Goal: Check status: Check status

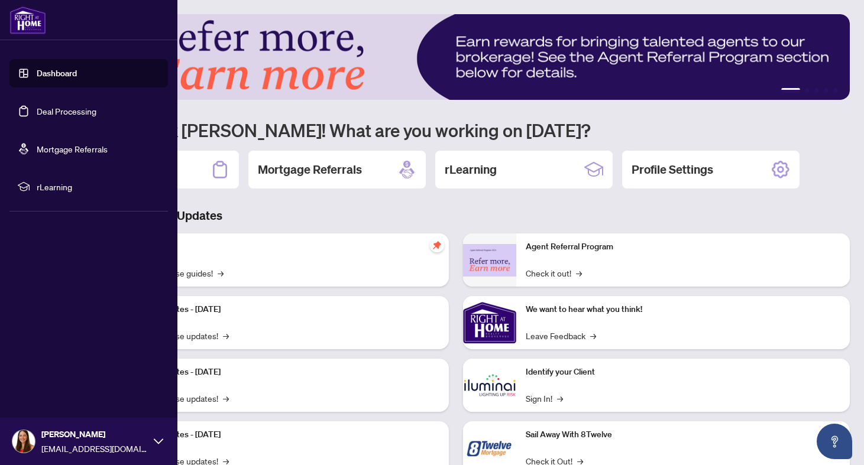
click at [60, 76] on link "Dashboard" at bounding box center [57, 73] width 40 height 11
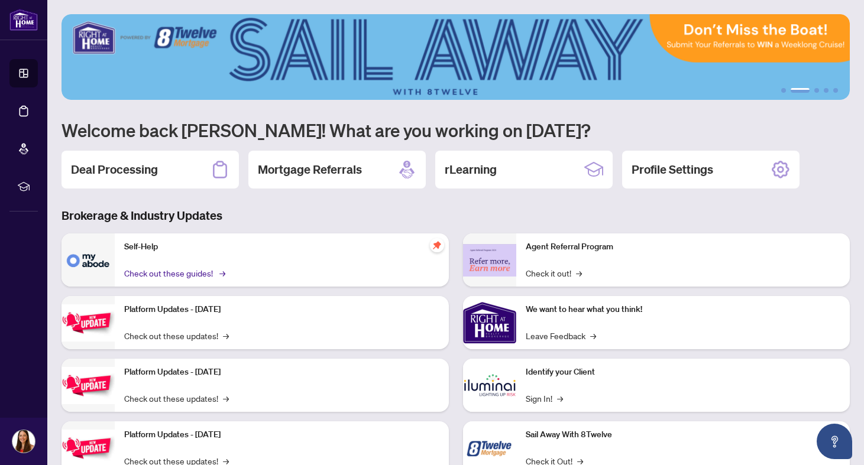
click at [173, 268] on link "Check out these guides! →" at bounding box center [173, 273] width 99 height 13
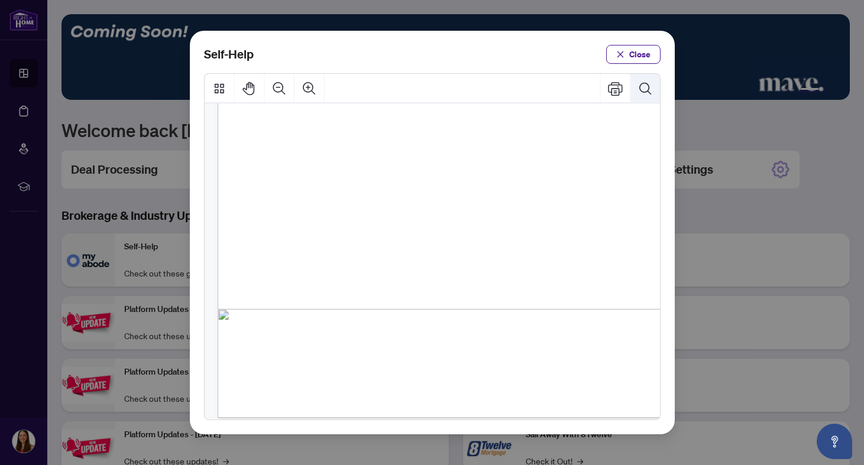
scroll to position [838, 0]
click at [641, 86] on icon "Search Document" at bounding box center [644, 88] width 15 height 15
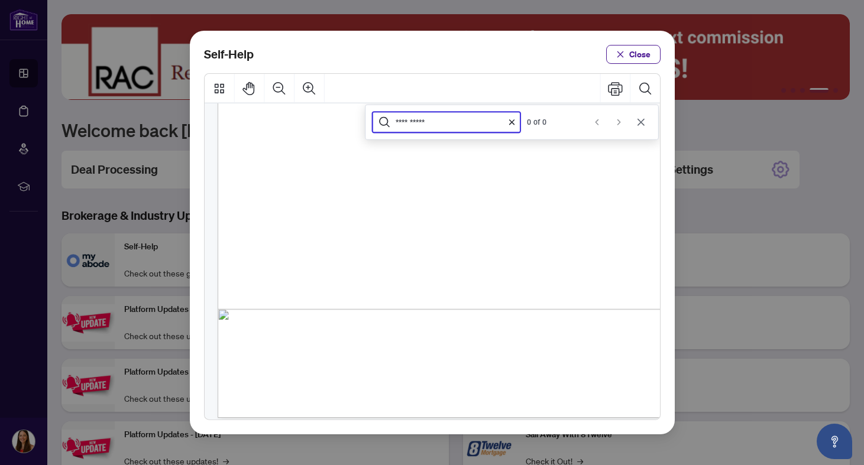
type input "**********"
click at [644, 125] on icon "Cancel" at bounding box center [641, 123] width 10 height 10
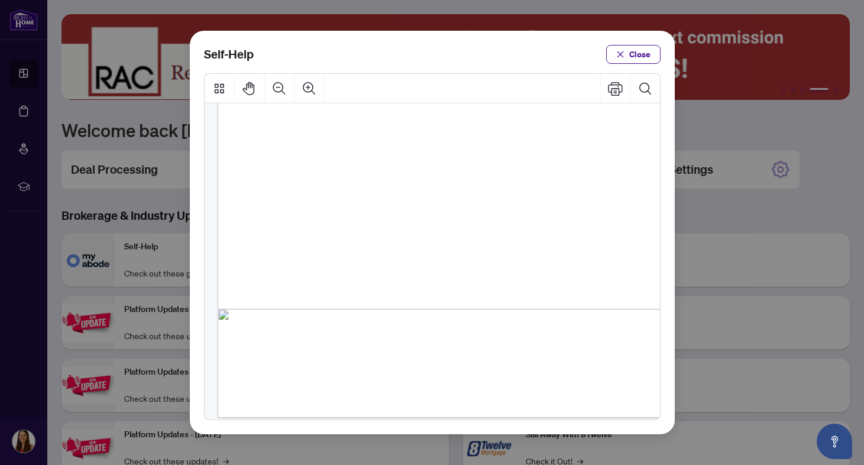
click at [737, 228] on div "Self-Help Close" at bounding box center [432, 232] width 864 height 465
click at [632, 59] on span "Close" at bounding box center [639, 54] width 21 height 19
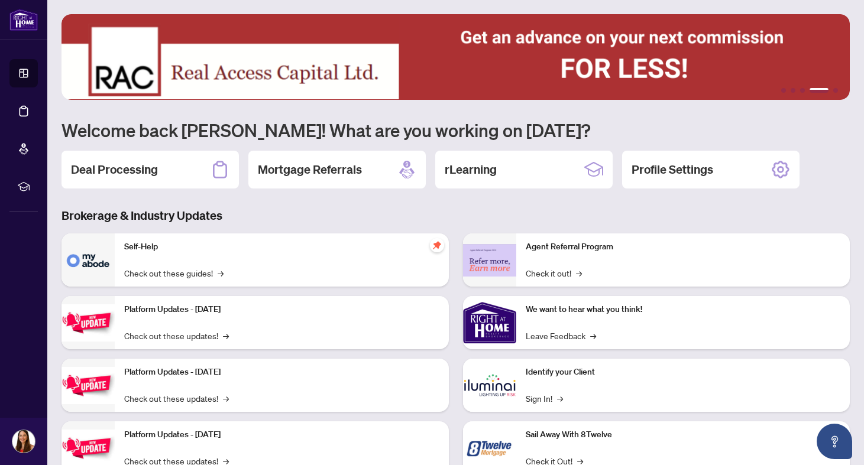
scroll to position [0, 0]
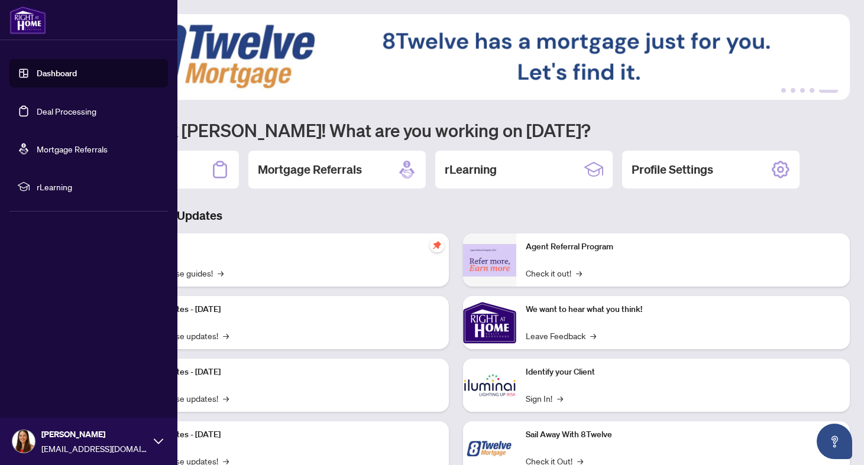
click at [82, 112] on link "Deal Processing" at bounding box center [67, 111] width 60 height 11
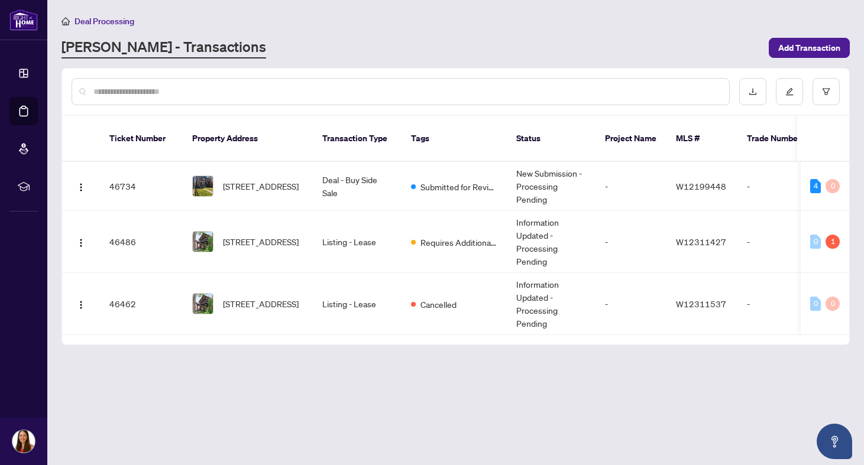
click at [255, 99] on div at bounding box center [401, 91] width 658 height 27
click at [216, 97] on input "text" at bounding box center [406, 91] width 626 height 13
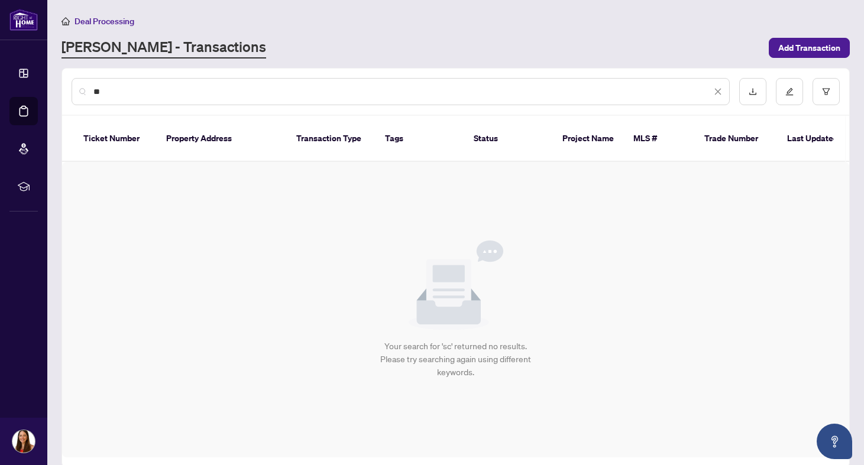
type input "*"
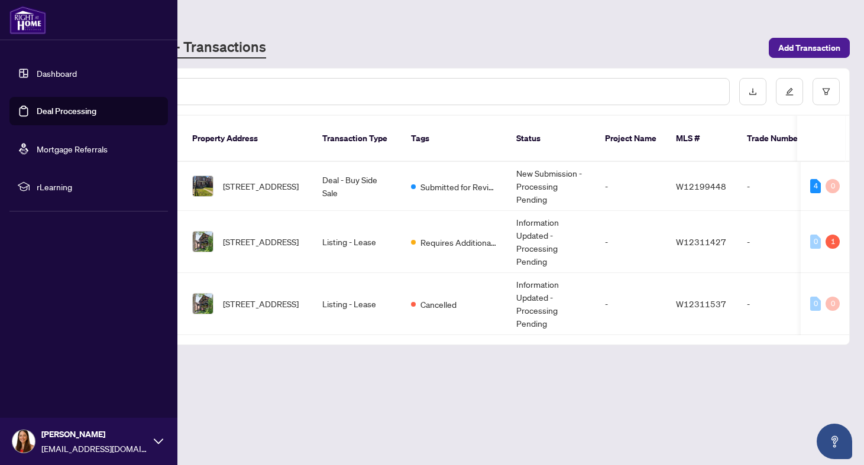
click at [62, 70] on link "Dashboard" at bounding box center [57, 73] width 40 height 11
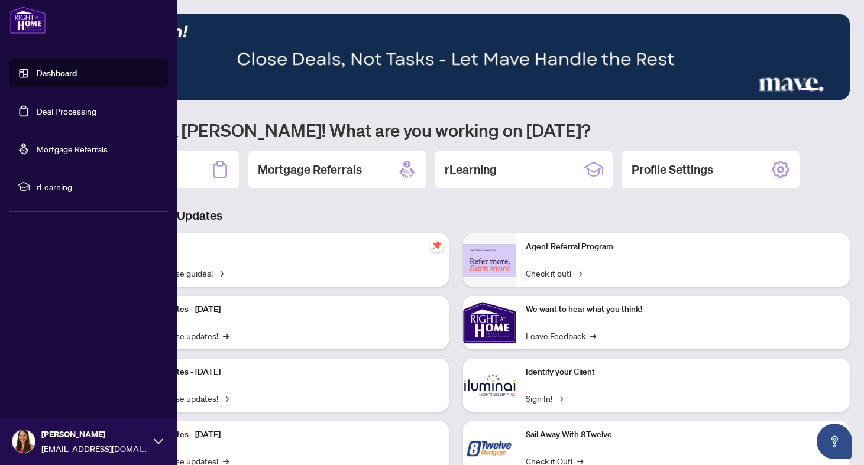
click at [67, 79] on link "Dashboard" at bounding box center [57, 73] width 40 height 11
click at [70, 115] on link "Deal Processing" at bounding box center [67, 111] width 60 height 11
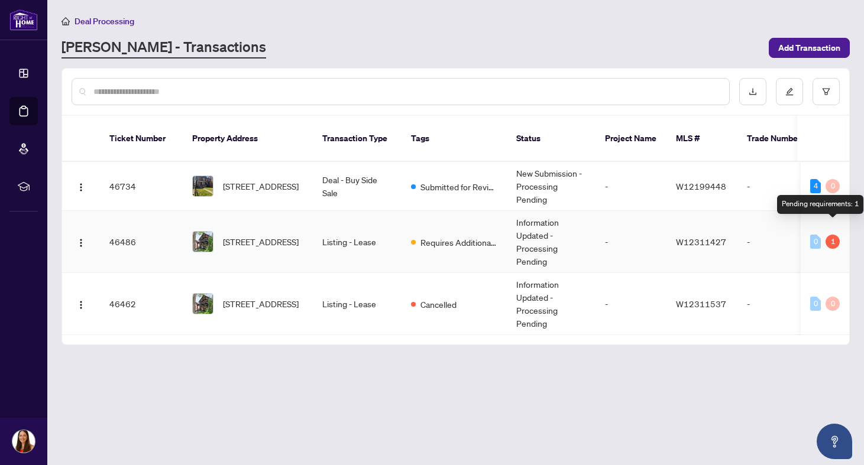
click at [836, 235] on div "1" at bounding box center [832, 242] width 14 height 14
click at [476, 236] on td "Requires Additional Docs" at bounding box center [453, 242] width 105 height 62
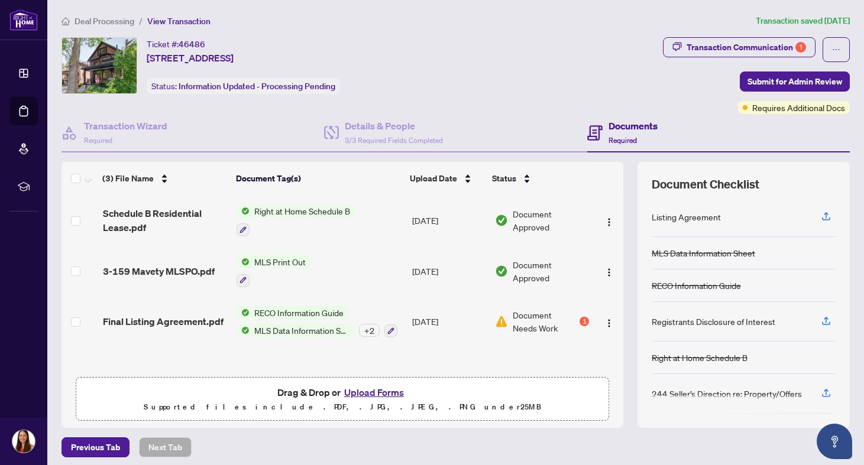
click at [528, 326] on span "Document Needs Work" at bounding box center [545, 322] width 64 height 26
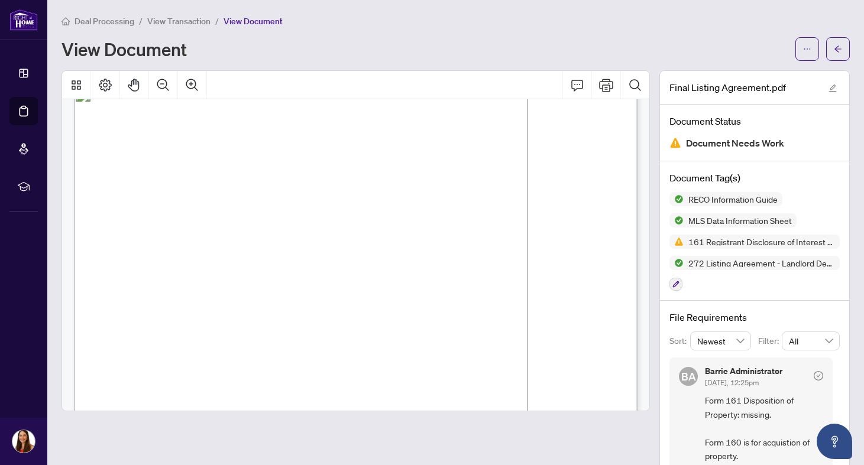
scroll to position [27, 0]
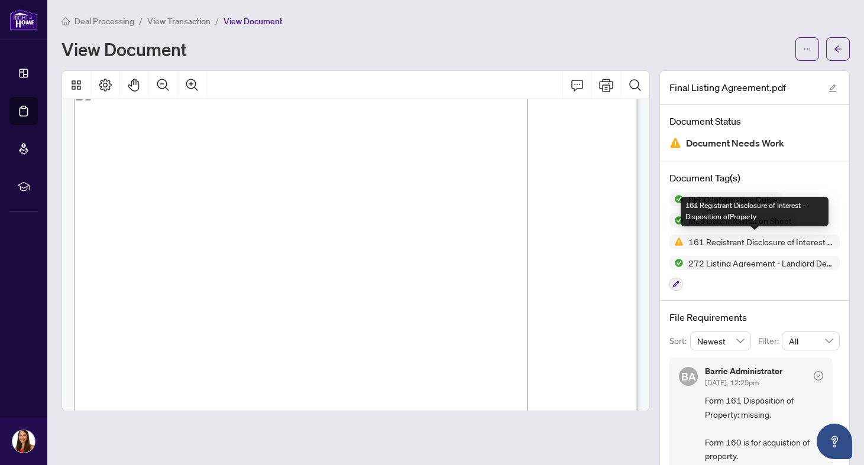
click at [774, 240] on span "161 Registrant Disclosure of Interest - Disposition ofProperty" at bounding box center [761, 242] width 156 height 8
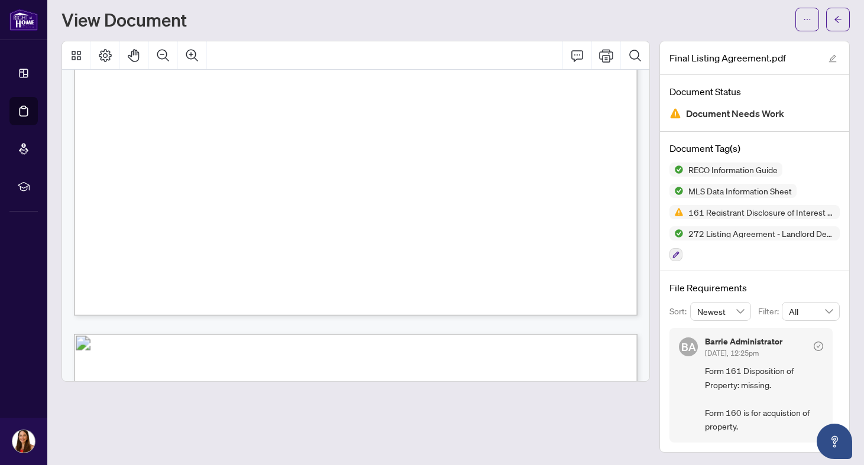
scroll to position [4630, 0]
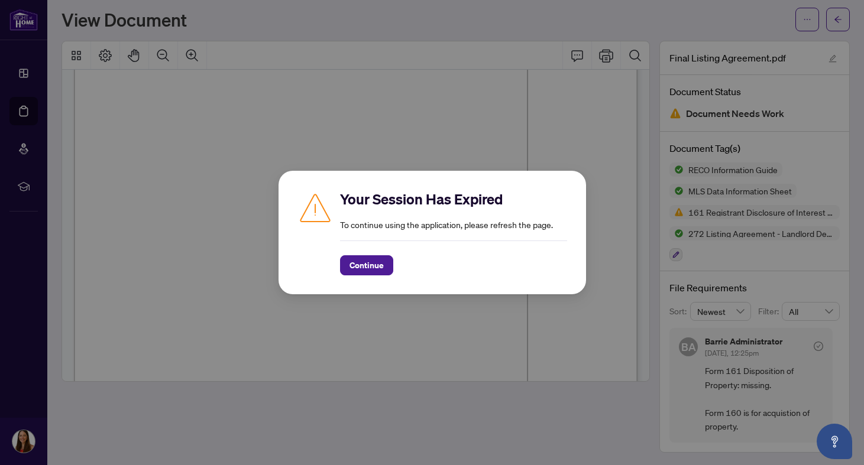
click at [185, 280] on div "Your Session Has Expired To continue using the application, please refresh the …" at bounding box center [432, 232] width 864 height 465
click at [665, 0] on div "Your Session Has Expired To continue using the application, please refresh the …" at bounding box center [432, 232] width 864 height 465
click at [361, 264] on span "Continue" at bounding box center [366, 265] width 34 height 19
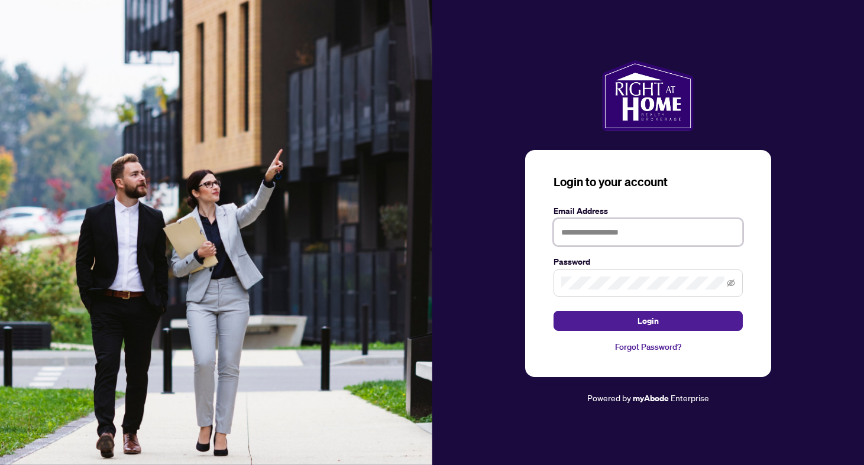
type input "**********"
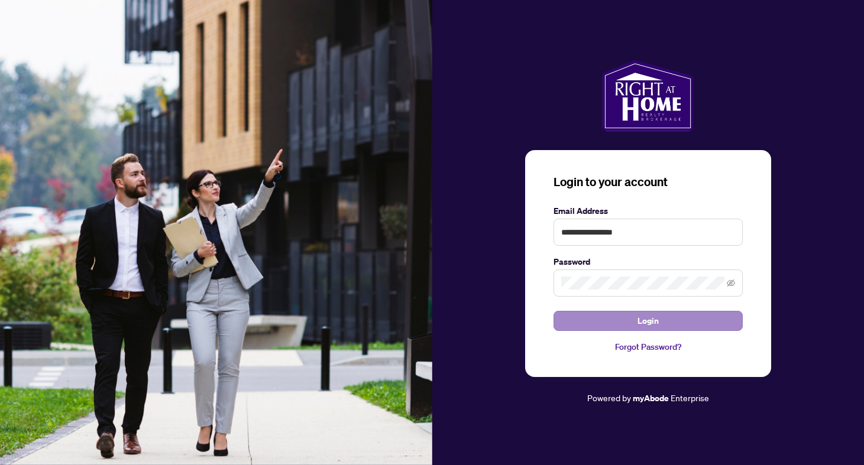
click at [647, 320] on span "Login" at bounding box center [647, 321] width 21 height 19
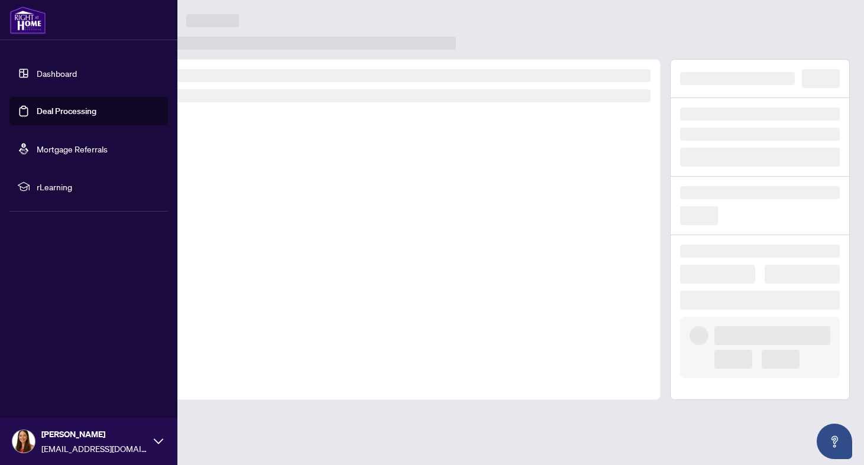
click at [37, 68] on link "Dashboard" at bounding box center [57, 73] width 40 height 11
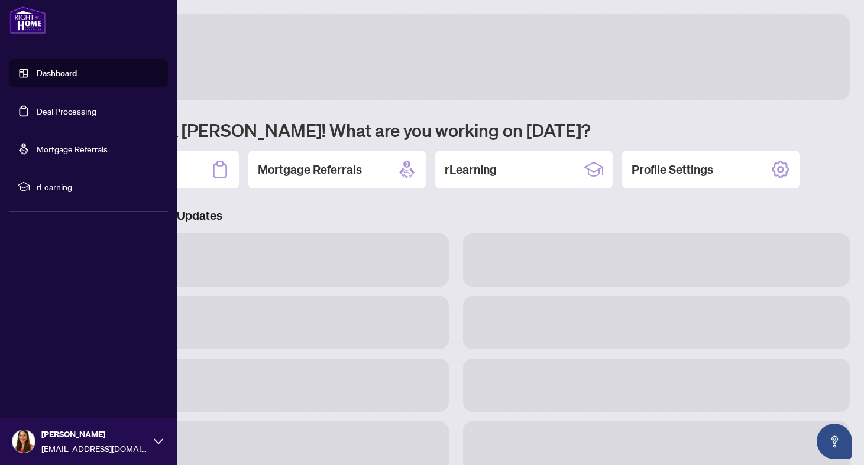
click at [63, 72] on link "Dashboard" at bounding box center [57, 73] width 40 height 11
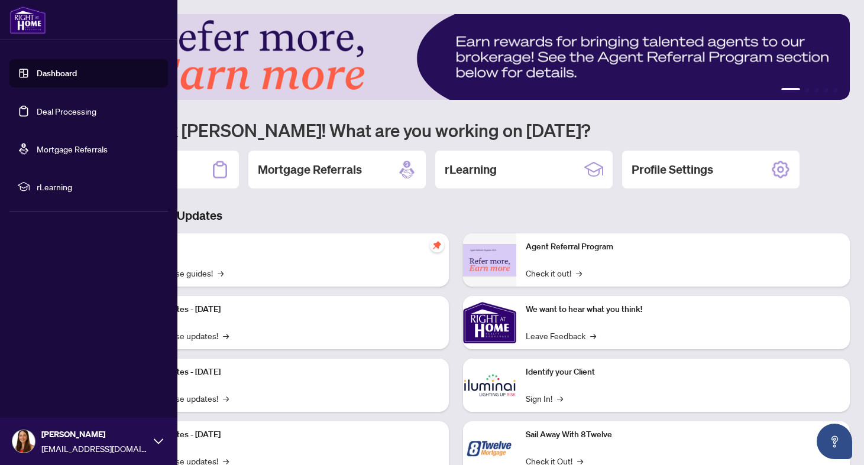
click at [76, 72] on link "Dashboard" at bounding box center [57, 73] width 40 height 11
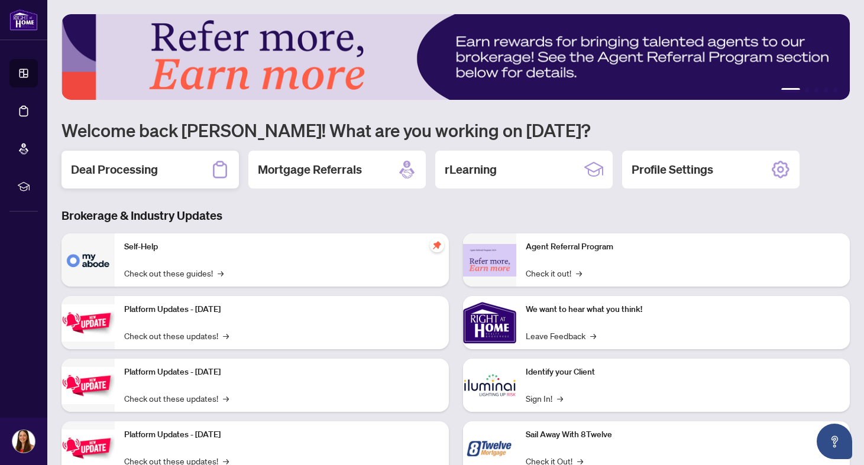
click at [148, 176] on h2 "Deal Processing" at bounding box center [114, 169] width 87 height 17
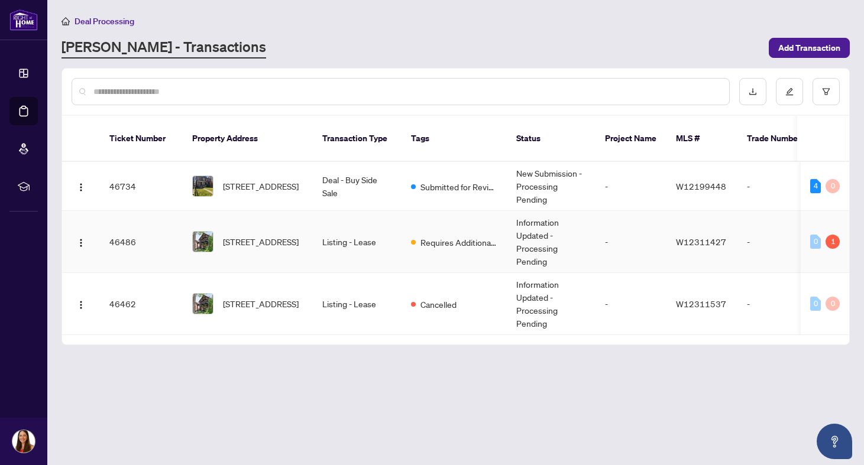
click at [479, 236] on span "Requires Additional Docs" at bounding box center [458, 242] width 77 height 13
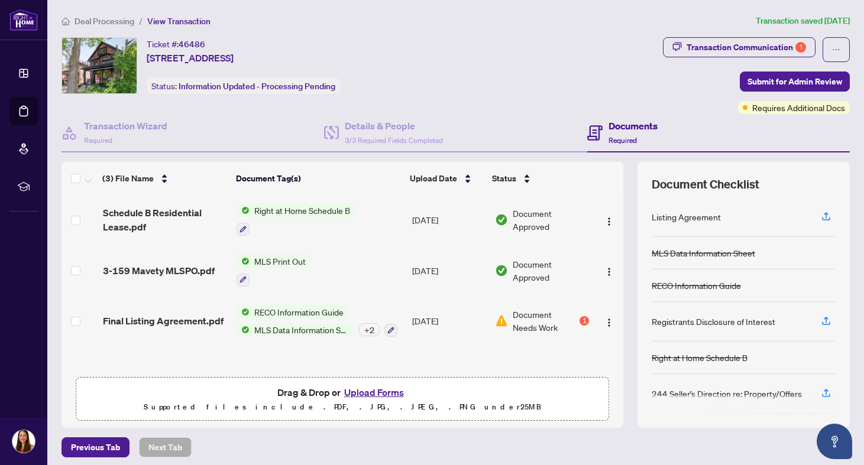
scroll to position [1, 0]
